Goal: Transaction & Acquisition: Purchase product/service

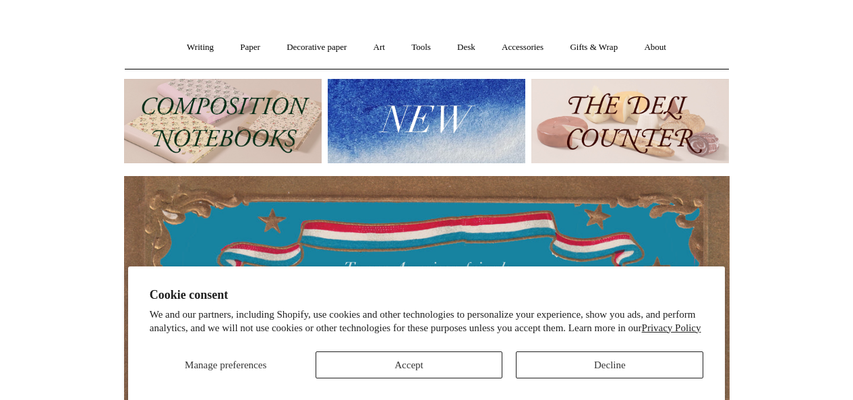
scroll to position [90, 0]
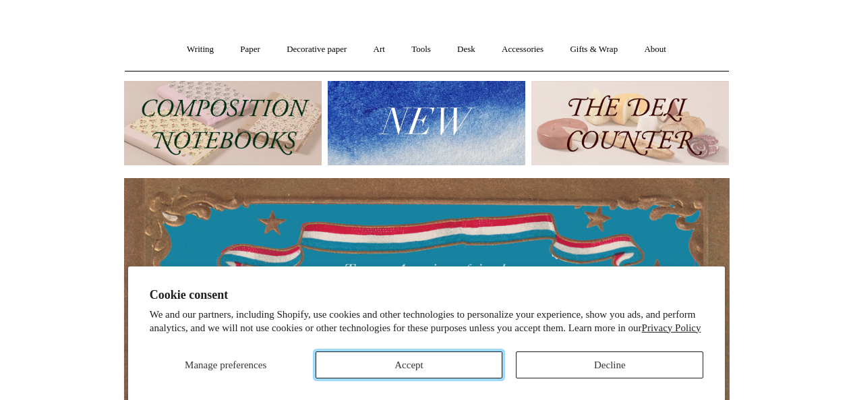
click at [458, 366] on button "Accept" at bounding box center [410, 365] width 188 height 27
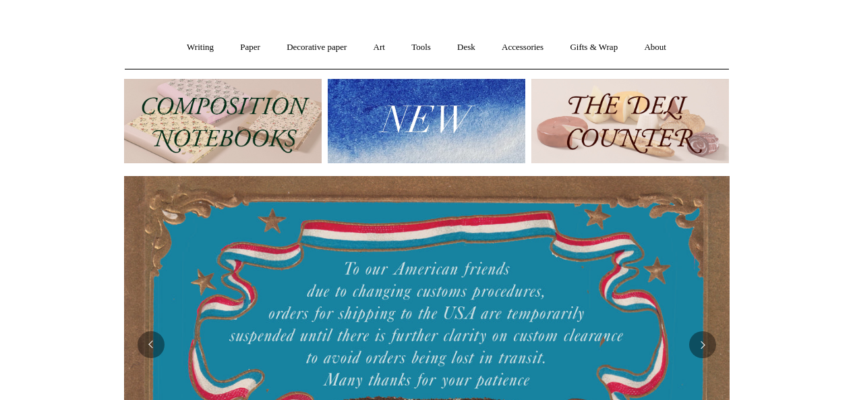
scroll to position [72, 0]
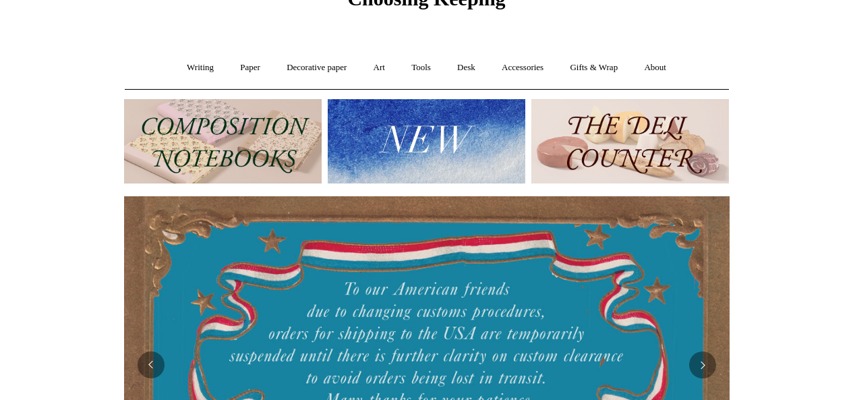
click at [591, 146] on img at bounding box center [631, 141] width 198 height 84
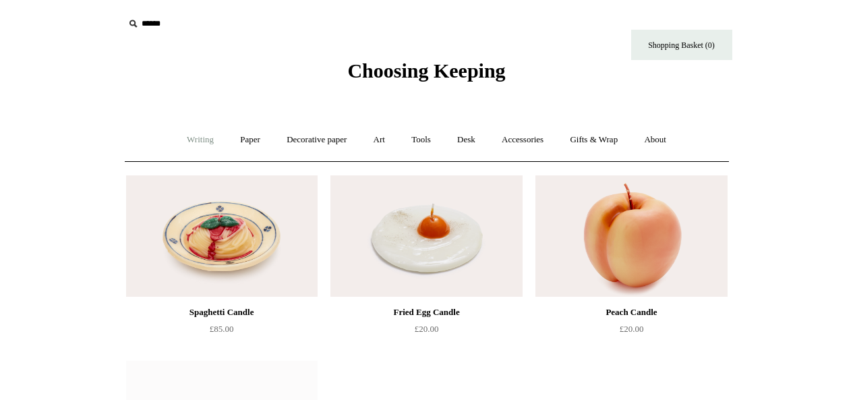
click at [192, 143] on link "Writing +" at bounding box center [200, 140] width 51 height 36
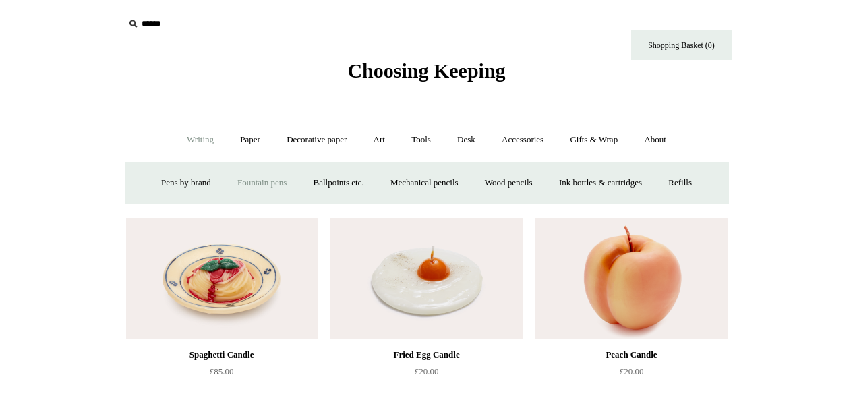
click at [260, 175] on link "Fountain pens +" at bounding box center [262, 183] width 74 height 36
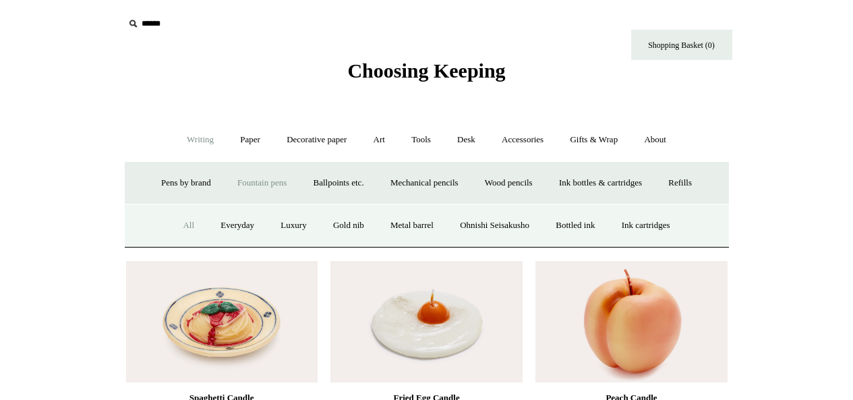
click at [179, 221] on link "All" at bounding box center [189, 226] width 36 height 36
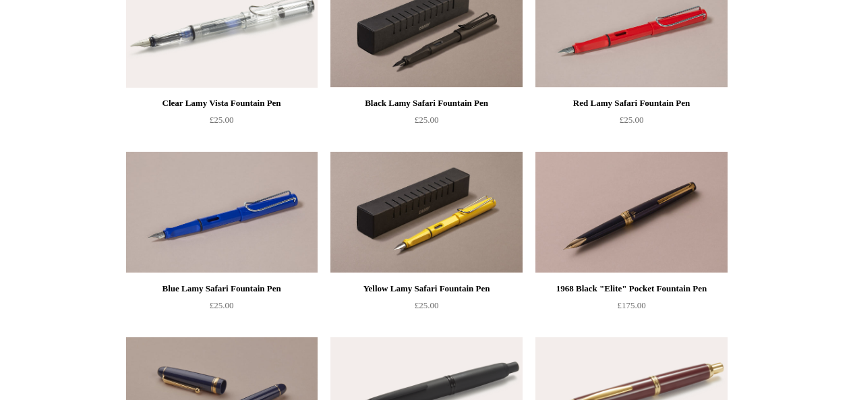
scroll to position [1349, 0]
